Goal: Task Accomplishment & Management: Manage account settings

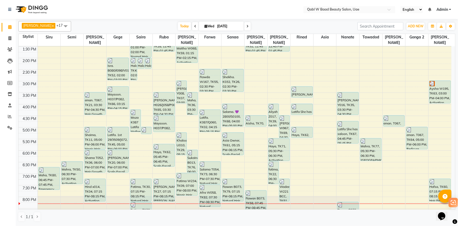
scroll to position [126, 0]
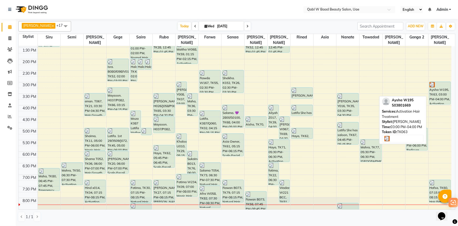
click at [439, 88] on div "Aysha W195, TK63, 03:00 PM-04:00 PM, Activation Hair Treatment" at bounding box center [440, 93] width 21 height 22
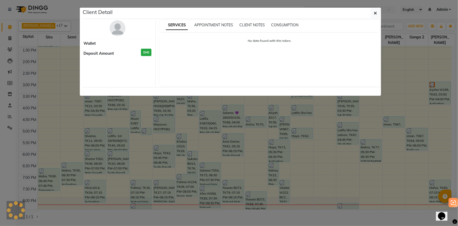
select select "3"
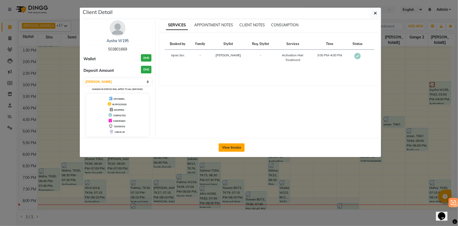
click at [233, 144] on button "View Invoice" at bounding box center [232, 147] width 26 height 8
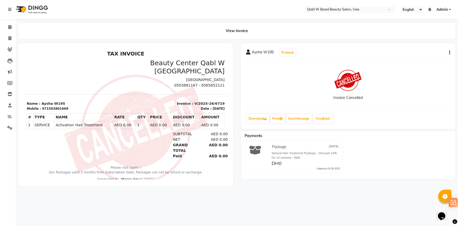
click at [449, 53] on button "button" at bounding box center [448, 53] width 3 height 6
click at [439, 74] on div "Invoice Cancelled" at bounding box center [348, 84] width 204 height 39
click at [54, 111] on div "# TYPE NAME RATE QTY PRICE DISCOUNT AMOUNT 1" at bounding box center [126, 121] width 198 height 20
click at [54, 105] on p "Name : Aysha W195" at bounding box center [75, 103] width 96 height 5
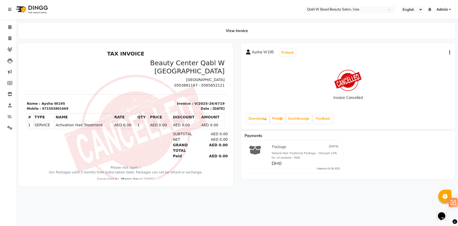
drag, startPoint x: 54, startPoint y: 105, endPoint x: 49, endPoint y: 107, distance: 4.6
click at [49, 107] on div "971503801669" at bounding box center [55, 108] width 26 height 5
copy div "971503801669"
click at [9, 24] on span at bounding box center [9, 27] width 9 height 6
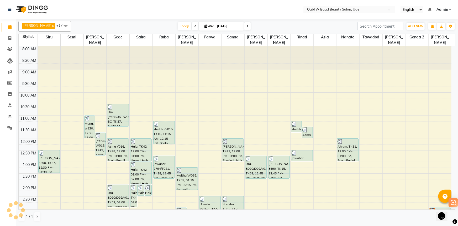
scroll to position [119, 0]
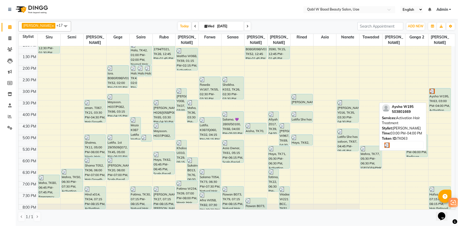
click at [430, 93] on div "Aysha W195, TK63, 03:00 PM-04:00 PM, Activation Hair Treatment" at bounding box center [440, 99] width 21 height 22
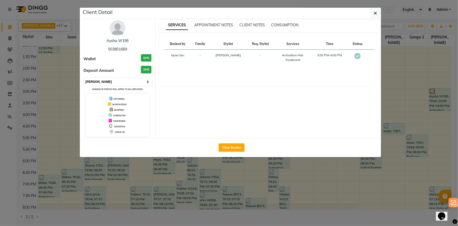
click at [119, 84] on select "Select MARK DONE UPCOMING" at bounding box center [118, 81] width 68 height 7
click at [84, 78] on select "Select MARK DONE UPCOMING" at bounding box center [118, 81] width 68 height 7
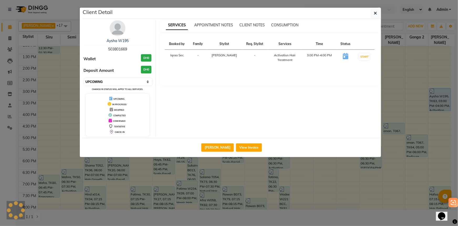
click at [110, 81] on select "Select IN SERVICE CONFIRMED TENTATIVE CHECK IN MARK DONE DROPPED UPCOMING" at bounding box center [118, 81] width 68 height 7
select select "2"
click at [84, 78] on select "Select IN SERVICE CONFIRMED TENTATIVE CHECK IN MARK DONE DROPPED UPCOMING" at bounding box center [118, 81] width 68 height 7
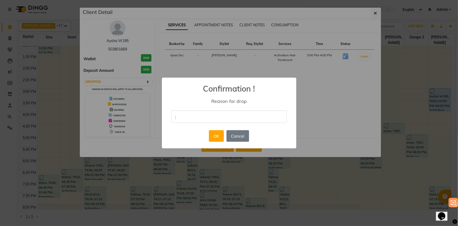
type input ";"
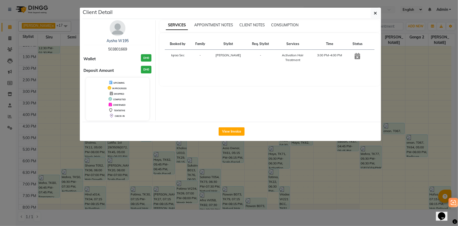
click at [364, 167] on ngb-modal-window "Client Detail Aysha W195 503801669 Wallet DH0 Deposit Amount DH0 UPCOMING IN PR…" at bounding box center [229, 113] width 458 height 226
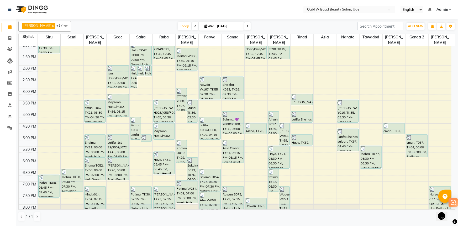
click at [430, 106] on div "8:00 AM 8:30 AM 9:00 AM 9:30 AM 10:00 AM 10:30 AM 11:00 AM 11:30 AM 12:00 PM 12…" at bounding box center [235, 112] width 433 height 370
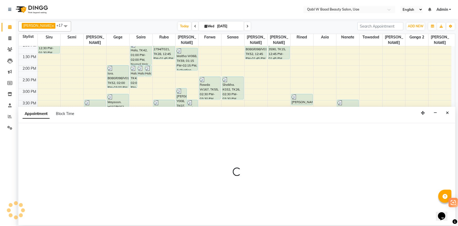
select select "85102"
select select "960"
select select "tentative"
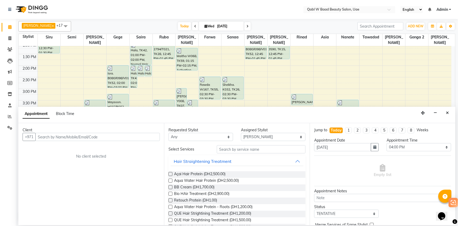
click at [68, 135] on input "text" at bounding box center [97, 137] width 125 height 8
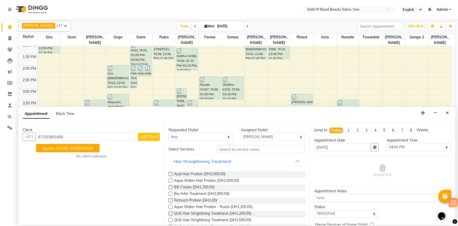
click at [83, 149] on ngb-highlight "503801669" at bounding box center [82, 147] width 24 height 5
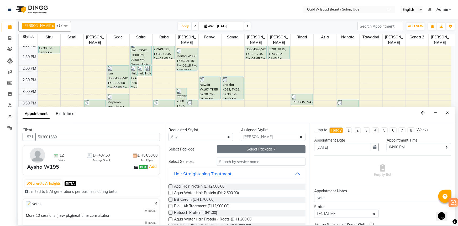
type input "503801669"
click at [249, 148] on button "Select Package Toggle Dropdown" at bounding box center [261, 149] width 89 height 8
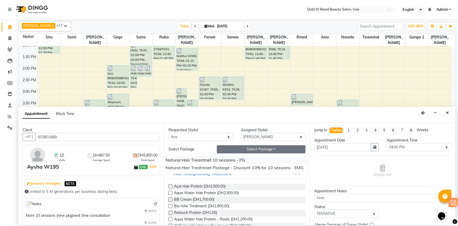
click at [241, 163] on li "Natural Hair Treamtnet 10 sessions - PG" at bounding box center [235, 160] width 146 height 8
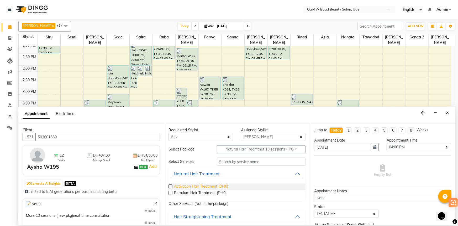
click at [216, 185] on span "Activation Hair Treatment (DH0)" at bounding box center [201, 186] width 54 height 7
checkbox input "false"
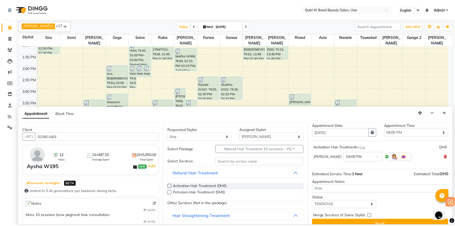
scroll to position [22, 0]
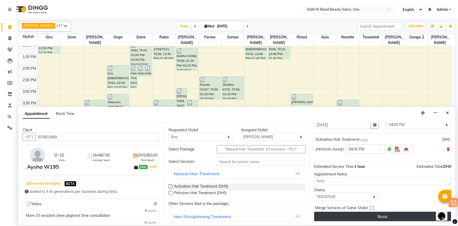
click at [352, 214] on button "Book" at bounding box center [382, 215] width 137 height 9
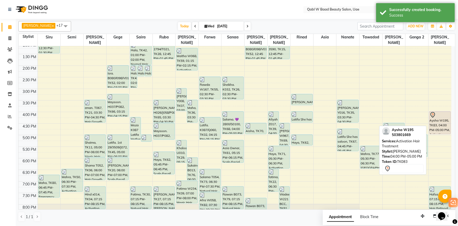
click at [438, 116] on div "Aysha W195, TK83, 04:00 PM-05:00 PM, Activation Hair Treatment" at bounding box center [440, 122] width 21 height 22
select select "7"
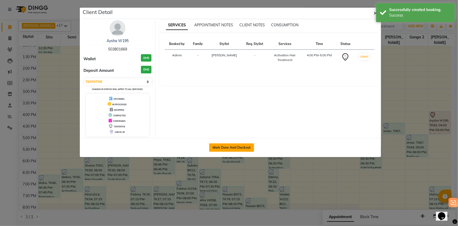
drag, startPoint x: 241, startPoint y: 149, endPoint x: 244, endPoint y: 142, distance: 7.9
click at [241, 149] on button "Mark Done And Checkout" at bounding box center [231, 147] width 45 height 8
select select "service"
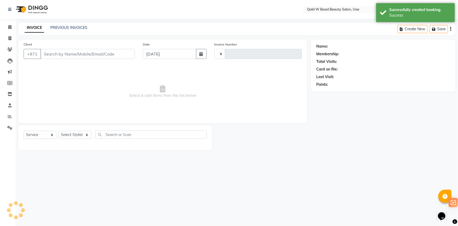
type input "6764"
select select "6969"
click at [388, 137] on div "Name: Membership: Total Visits: Card on file: Last Visit: Points:" at bounding box center [385, 94] width 148 height 111
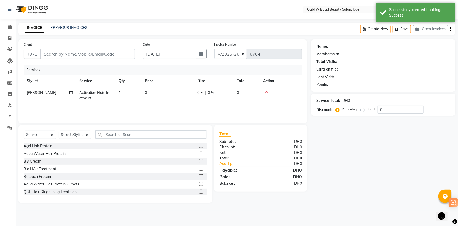
type input "503801669"
select select "85102"
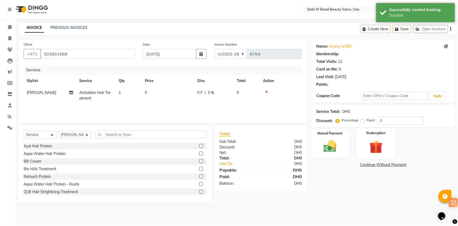
select select "1: Object"
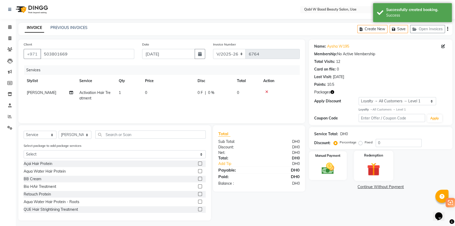
click at [377, 161] on img at bounding box center [373, 169] width 21 height 16
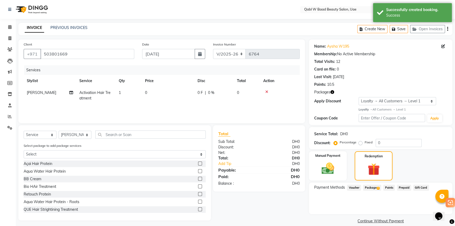
click at [372, 190] on div "Package 2" at bounding box center [371, 187] width 20 height 7
click at [369, 183] on div "Payment Methods Voucher Package 2 Points Prepaid Gift Card" at bounding box center [380, 198] width 143 height 32
click at [370, 185] on span "Package 2" at bounding box center [372, 187] width 18 height 6
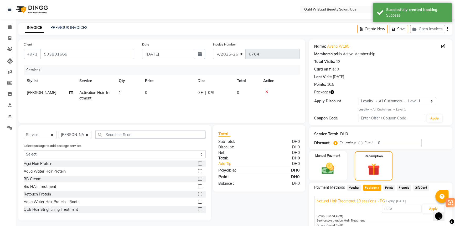
click at [427, 204] on div "Apply" at bounding box center [381, 209] width 128 height 10
click at [426, 208] on button "Apply" at bounding box center [433, 208] width 22 height 9
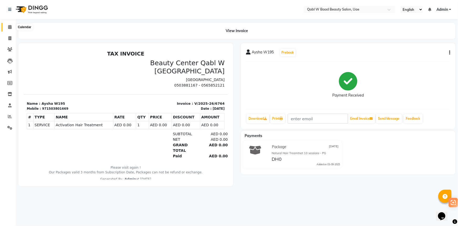
click at [5, 29] on span at bounding box center [9, 27] width 9 height 6
